Goal: Navigation & Orientation: Find specific page/section

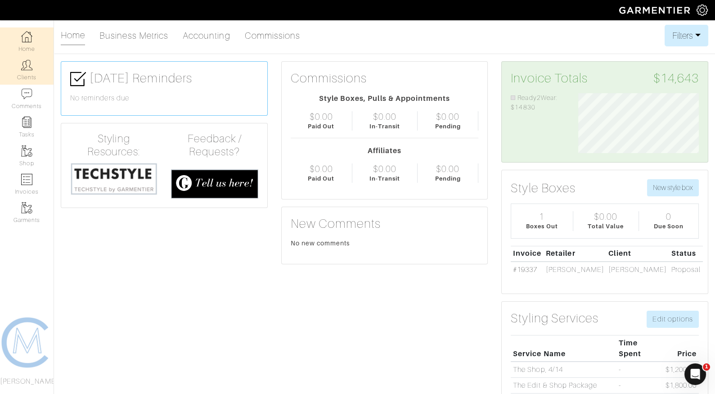
click at [29, 66] on img at bounding box center [26, 64] width 11 height 11
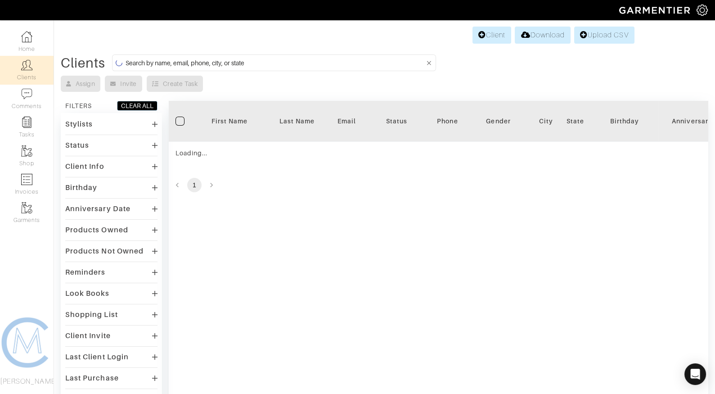
click at [168, 68] on form at bounding box center [274, 62] width 324 height 17
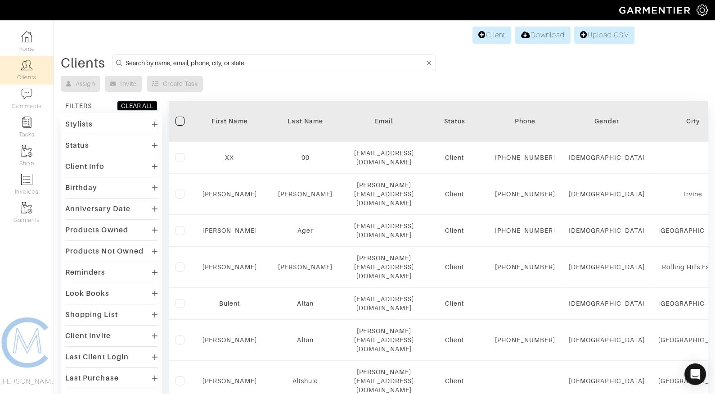
click at [172, 59] on input at bounding box center [274, 62] width 299 height 11
type input "greg christine"
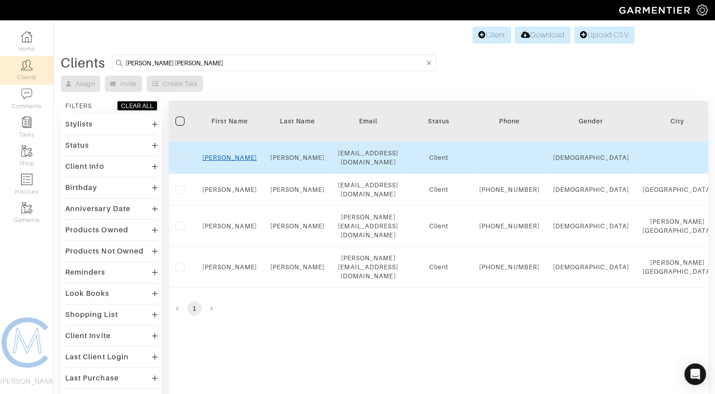
click at [226, 154] on link "Greg" at bounding box center [229, 157] width 54 height 7
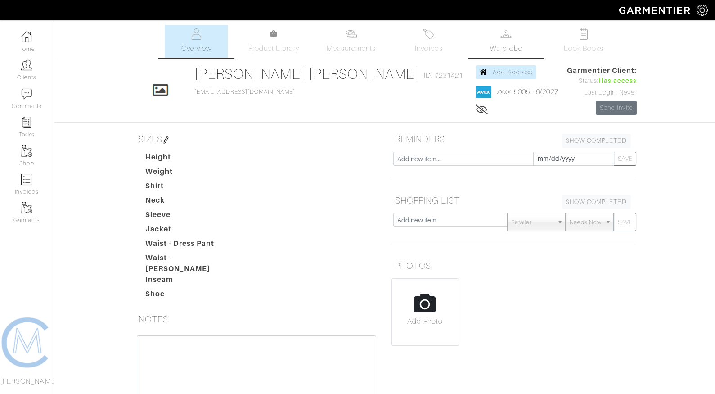
click at [505, 43] on link "Wardrobe" at bounding box center [505, 41] width 63 height 33
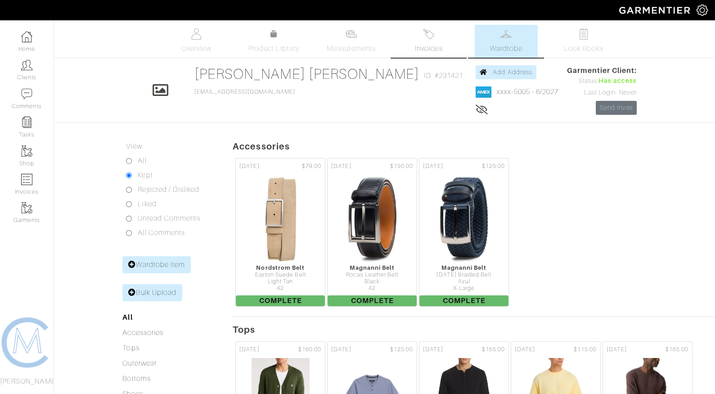
click at [449, 41] on link "Invoices" at bounding box center [428, 41] width 63 height 33
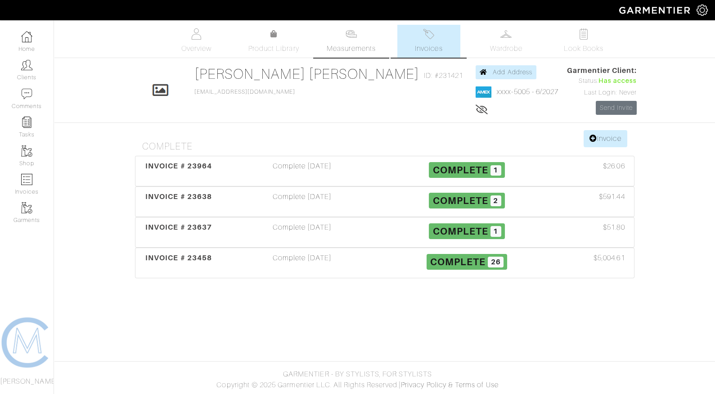
click at [379, 34] on link "Measurements" at bounding box center [350, 41] width 63 height 33
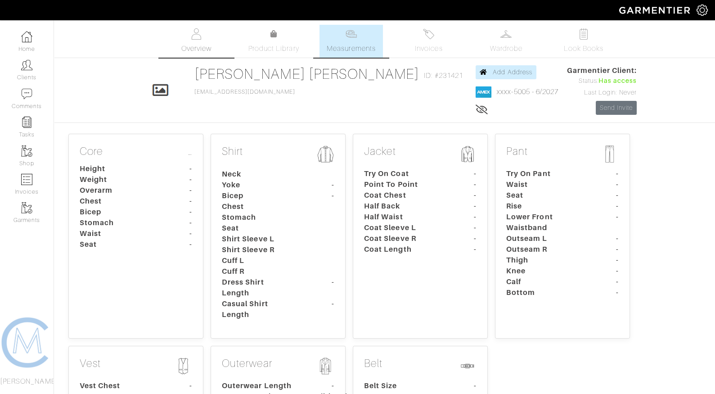
click at [199, 52] on span "Overview" at bounding box center [196, 48] width 30 height 11
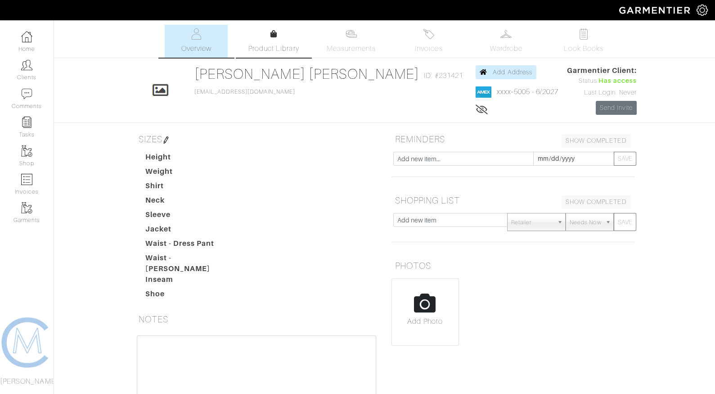
click at [268, 49] on span "Product Library" at bounding box center [273, 48] width 51 height 11
click at [356, 43] on span "Measurements" at bounding box center [350, 48] width 49 height 11
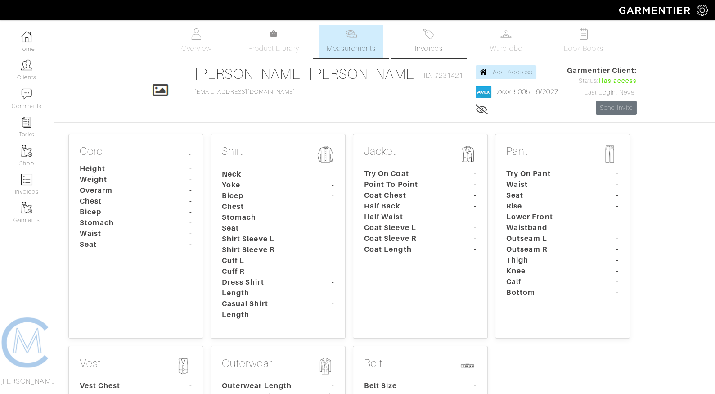
click at [437, 46] on span "Invoices" at bounding box center [428, 48] width 27 height 11
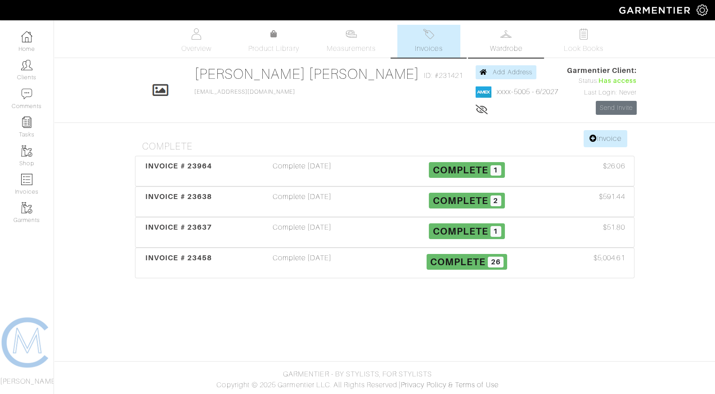
click at [479, 52] on link "Wardrobe" at bounding box center [505, 41] width 63 height 33
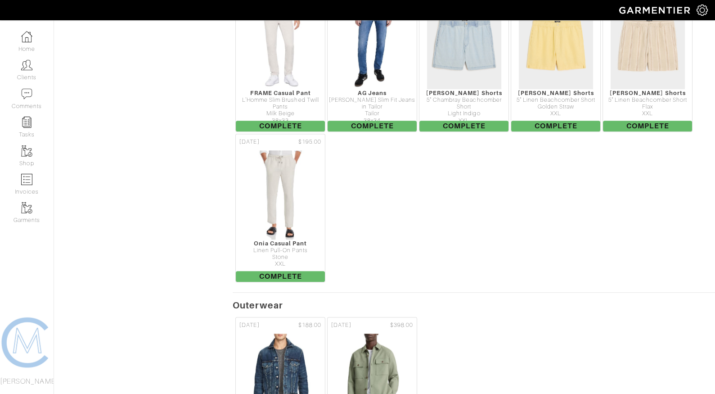
scroll to position [1337, 0]
